Goal: Task Accomplishment & Management: Use online tool/utility

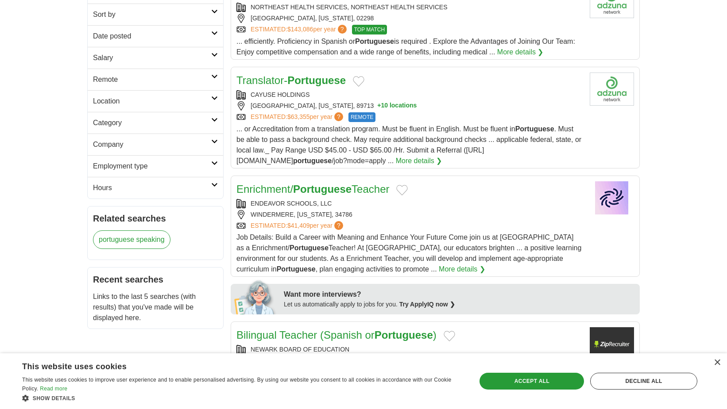
scroll to position [133, 0]
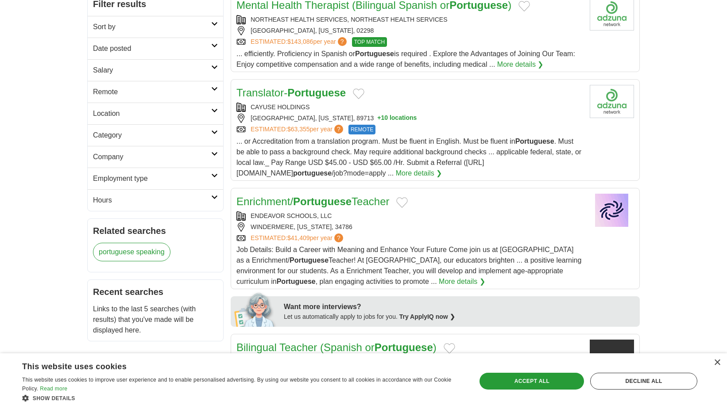
click at [309, 94] on strong "Portuguese" at bounding box center [316, 93] width 58 height 12
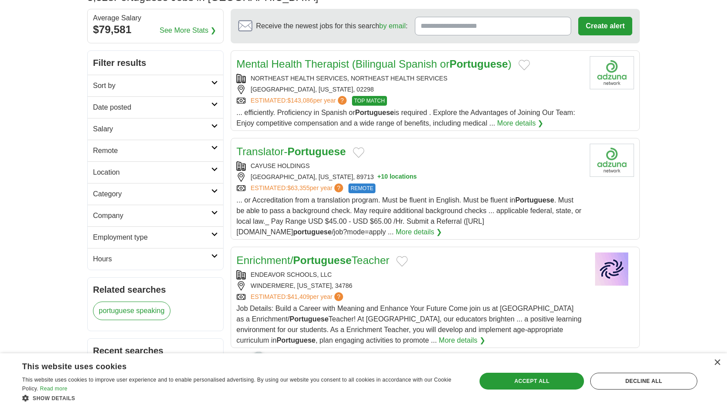
scroll to position [0, 0]
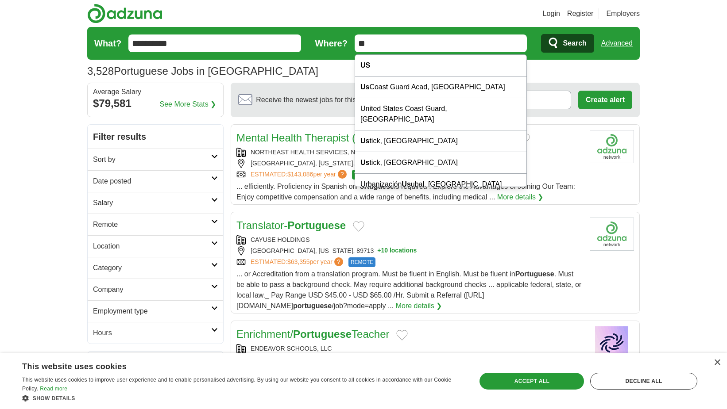
drag, startPoint x: 415, startPoint y: 43, endPoint x: 349, endPoint y: 42, distance: 66.0
click at [349, 42] on form "**********" at bounding box center [363, 43] width 552 height 33
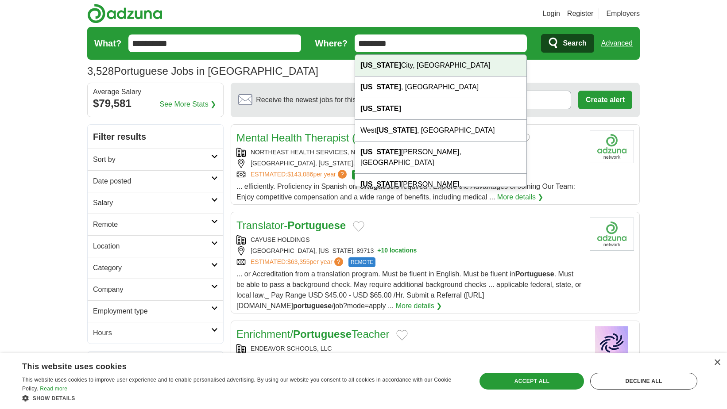
click at [395, 66] on div "[US_STATE][GEOGRAPHIC_DATA], [GEOGRAPHIC_DATA]" at bounding box center [441, 66] width 172 height 22
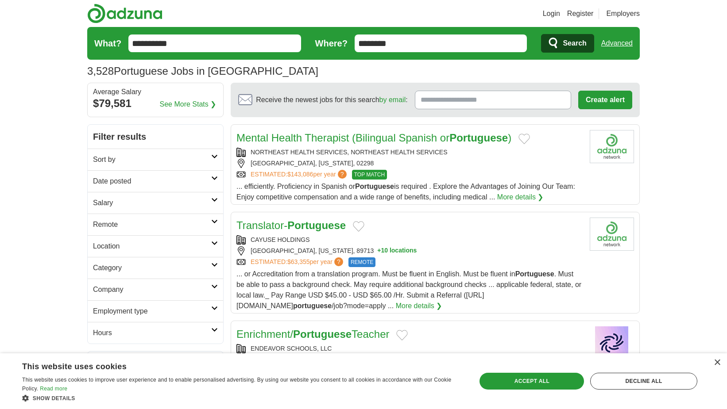
type input "**********"
click at [573, 42] on span "Search" at bounding box center [573, 44] width 23 height 18
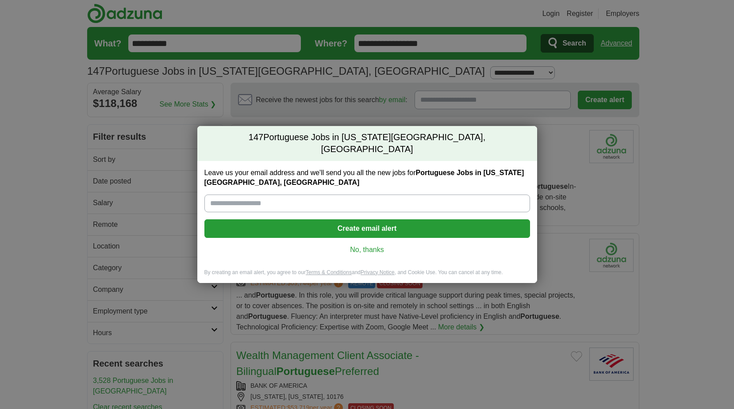
click at [382, 245] on link "No, thanks" at bounding box center [368, 250] width 312 height 10
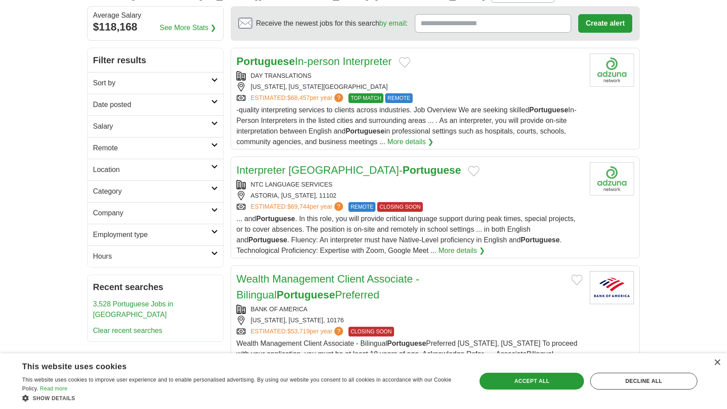
scroll to position [89, 0]
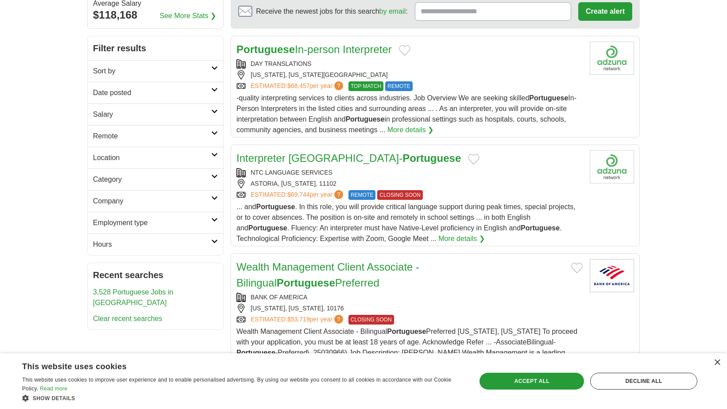
drag, startPoint x: 400, startPoint y: 194, endPoint x: 342, endPoint y: 156, distance: 69.3
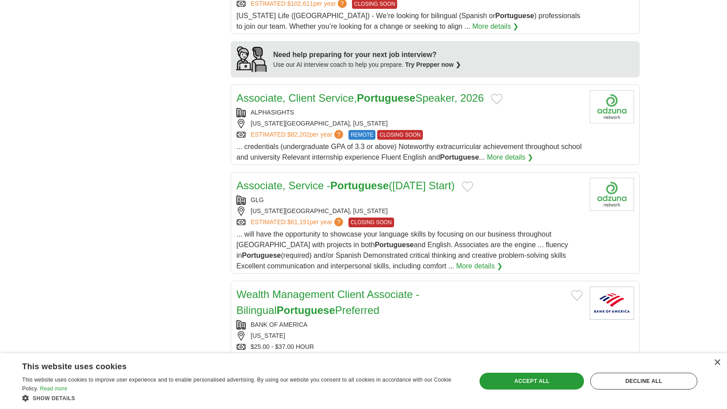
scroll to position [797, 0]
